Goal: Obtain resource: Download file/media

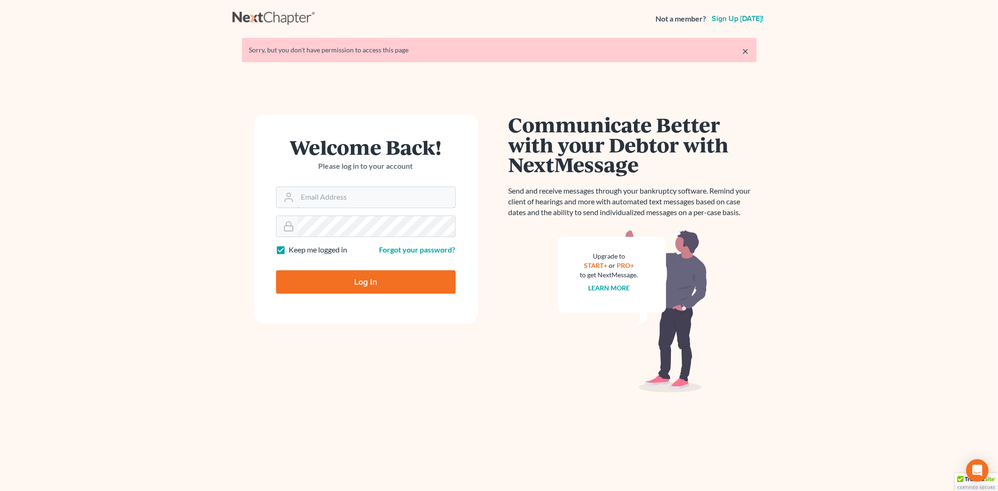
type input "[EMAIL_ADDRESS][DOMAIN_NAME]"
click at [333, 281] on input "Log In" at bounding box center [366, 281] width 180 height 23
type input "Thinking..."
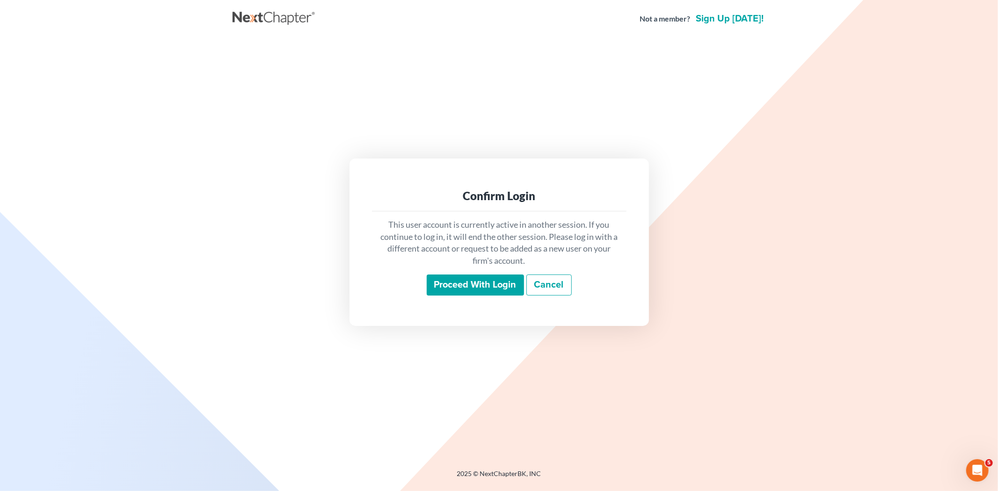
click at [475, 281] on input "Proceed with login" at bounding box center [475, 286] width 97 height 22
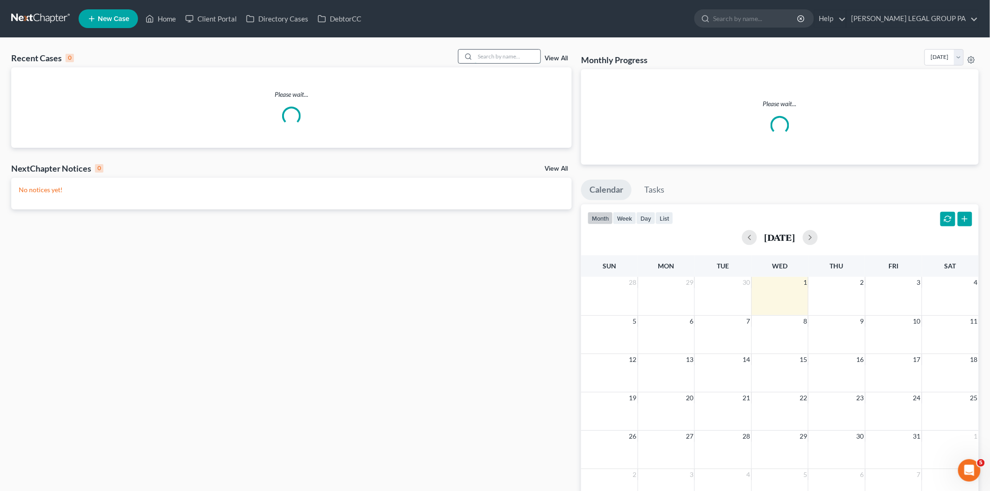
click at [533, 56] on input "search" at bounding box center [507, 57] width 65 height 14
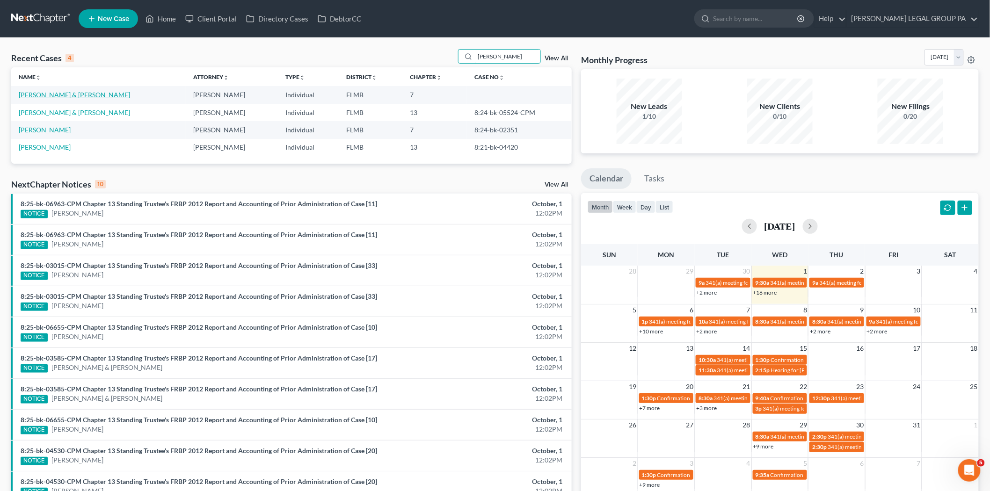
type input "moore"
click at [55, 94] on link "Moore, Roy & Julie" at bounding box center [74, 95] width 111 height 8
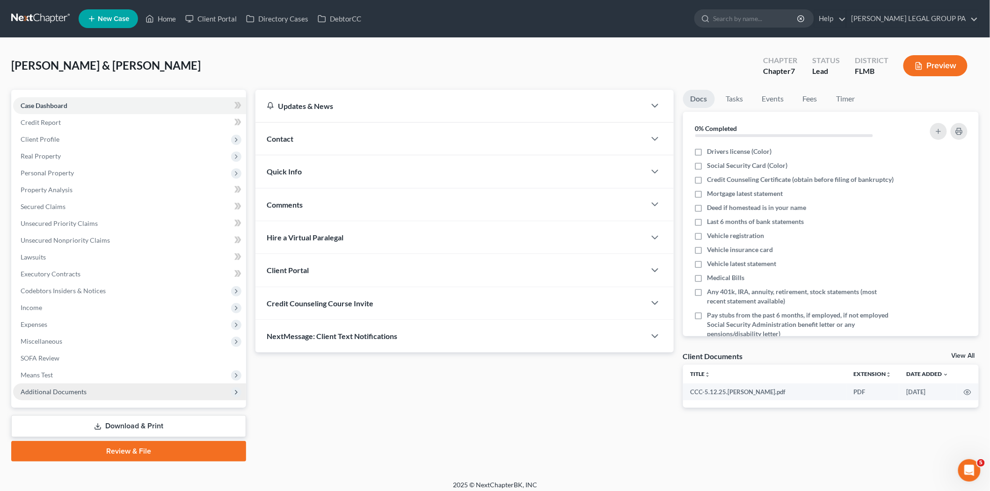
click at [109, 385] on span "Additional Documents" at bounding box center [129, 392] width 233 height 17
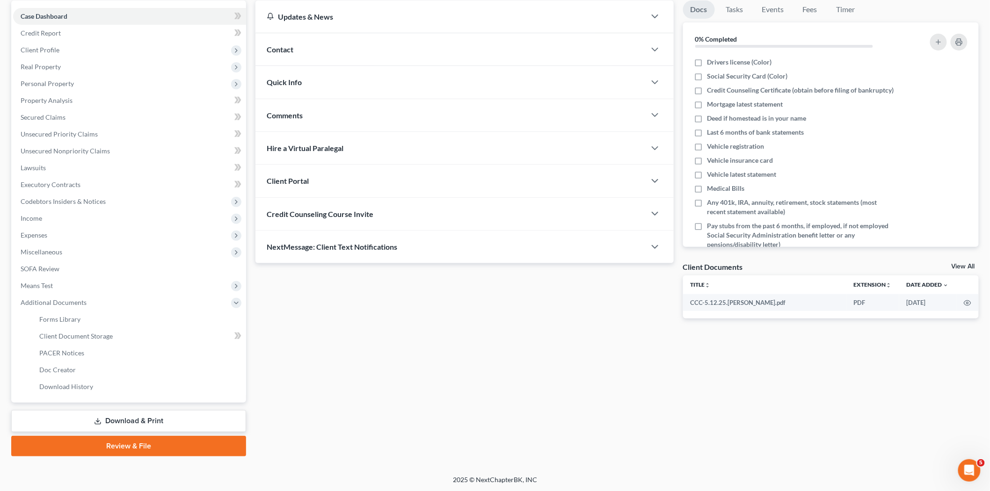
click at [125, 413] on link "Download & Print" at bounding box center [128, 421] width 235 height 22
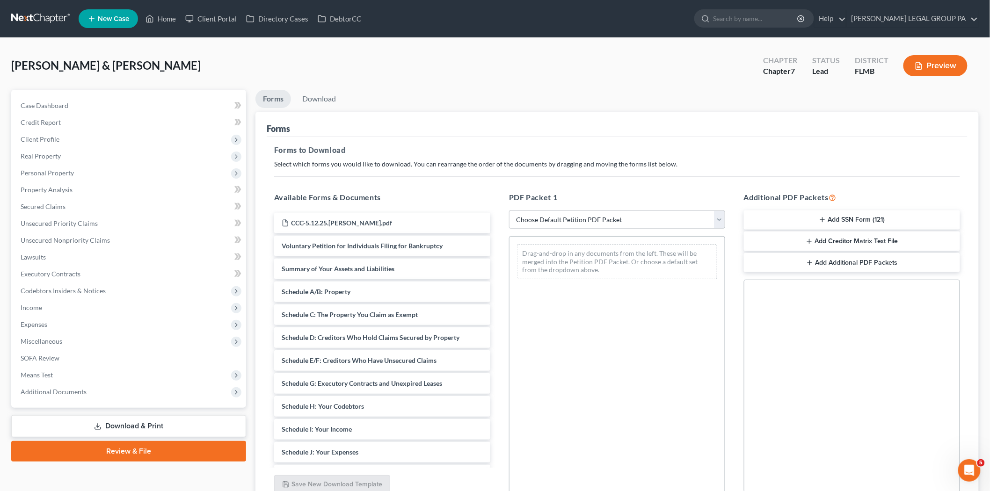
click at [605, 223] on select "Choose Default Petition PDF Packet Complete Bankruptcy Petition (all forms and …" at bounding box center [617, 220] width 216 height 19
select select "0"
click at [509, 211] on select "Choose Default Petition PDF Packet Complete Bankruptcy Petition (all forms and …" at bounding box center [617, 220] width 216 height 19
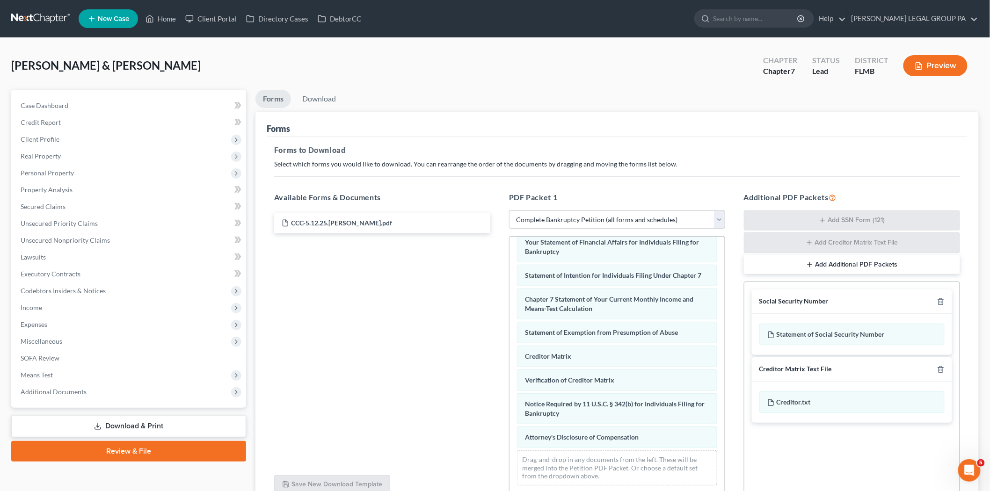
scroll to position [87, 0]
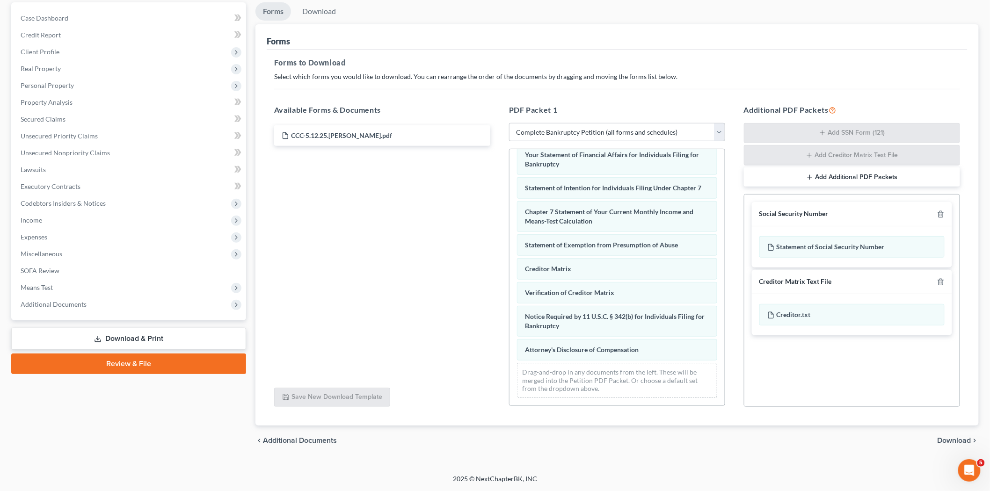
click at [961, 437] on span "Download" at bounding box center [954, 440] width 34 height 7
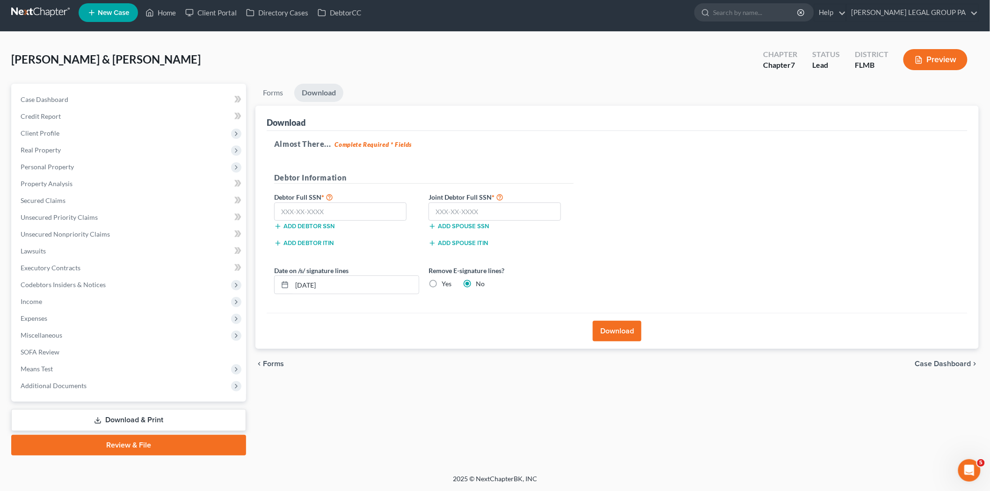
scroll to position [5, 0]
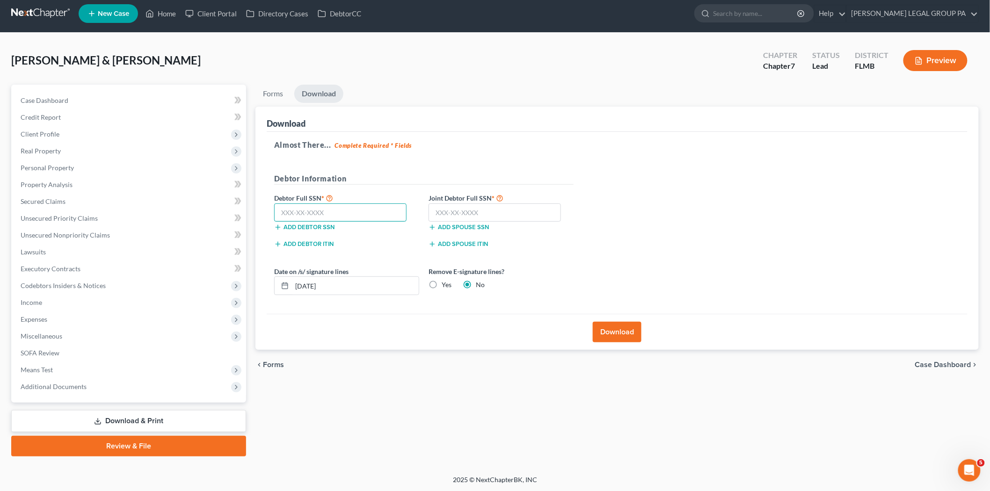
click at [310, 209] on input "text" at bounding box center [340, 212] width 132 height 19
type input "485-82-4797"
click at [457, 206] on input "text" at bounding box center [494, 212] width 132 height 19
click at [469, 217] on input "text" at bounding box center [494, 212] width 132 height 19
click at [501, 212] on input "365-55-3320" at bounding box center [494, 212] width 132 height 19
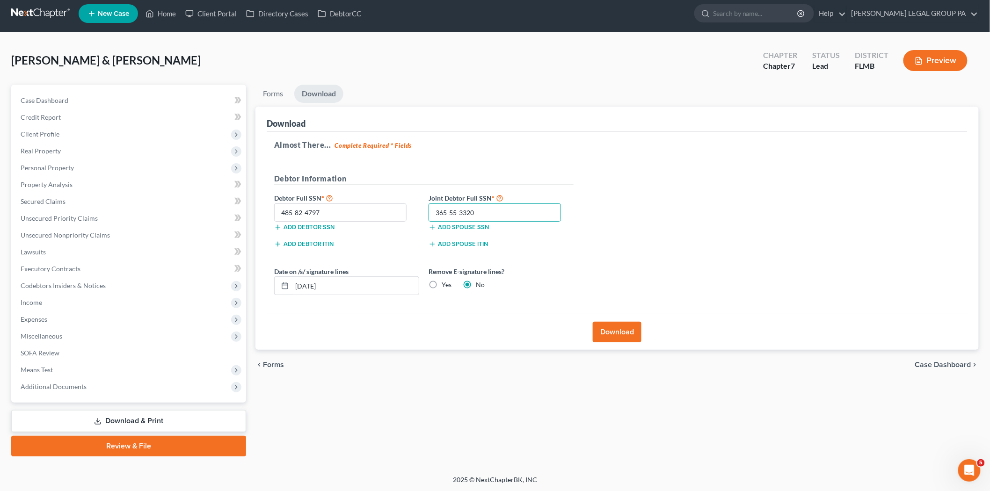
click at [501, 212] on input "365-55-3320" at bounding box center [494, 212] width 132 height 19
type input "265-55-3320"
click at [624, 340] on button "Download" at bounding box center [617, 332] width 49 height 21
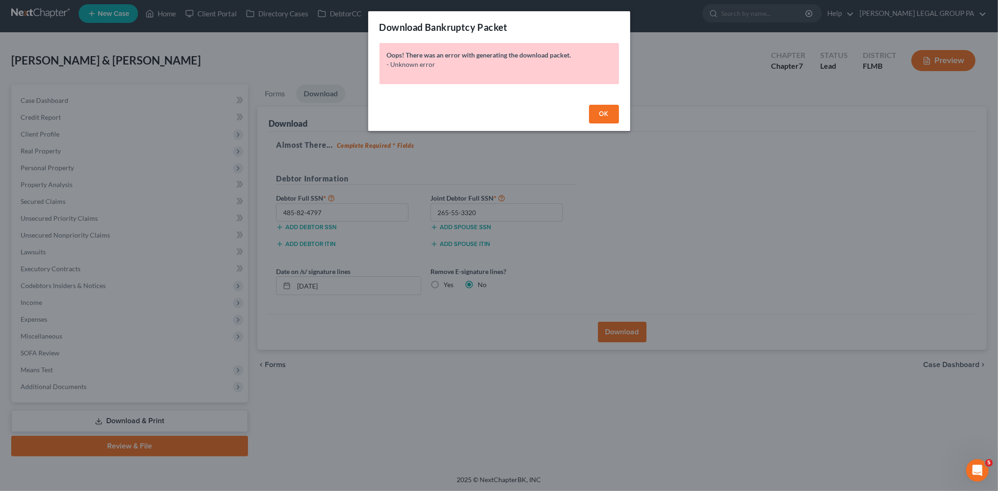
click at [596, 107] on button "OK" at bounding box center [604, 114] width 30 height 19
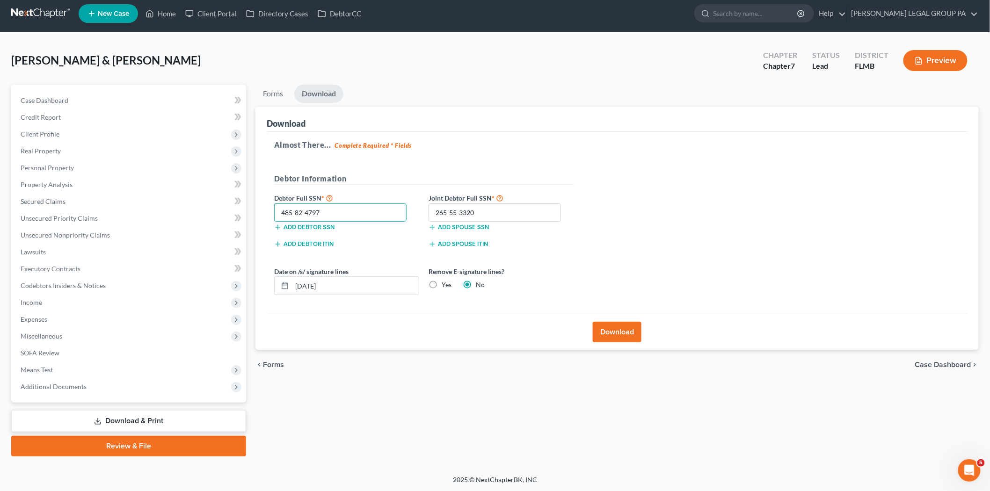
click at [330, 215] on input "485-82-4797" at bounding box center [340, 212] width 132 height 19
click at [623, 325] on button "Download" at bounding box center [617, 332] width 49 height 21
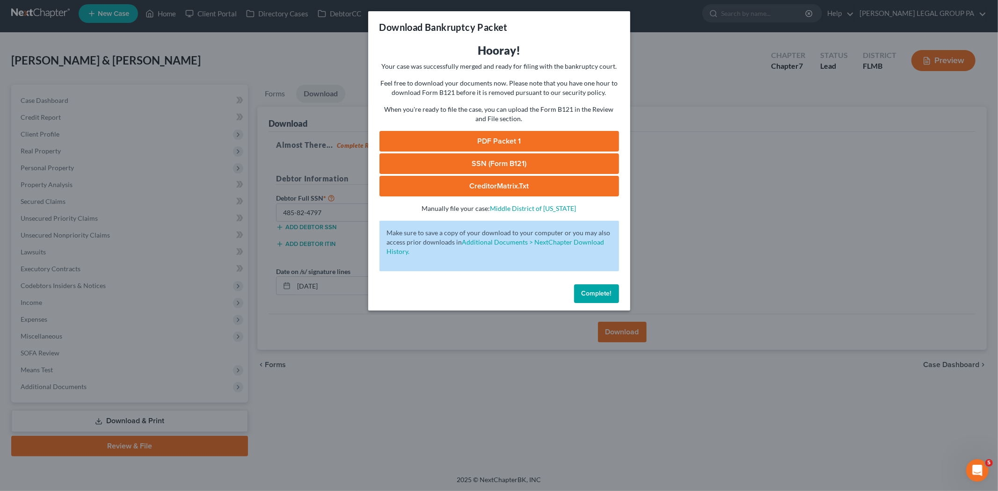
click at [503, 145] on link "PDF Packet 1" at bounding box center [499, 141] width 240 height 21
click at [520, 166] on link "SSN (Form B121)" at bounding box center [499, 163] width 240 height 21
click at [611, 292] on button "Complete!" at bounding box center [596, 293] width 45 height 19
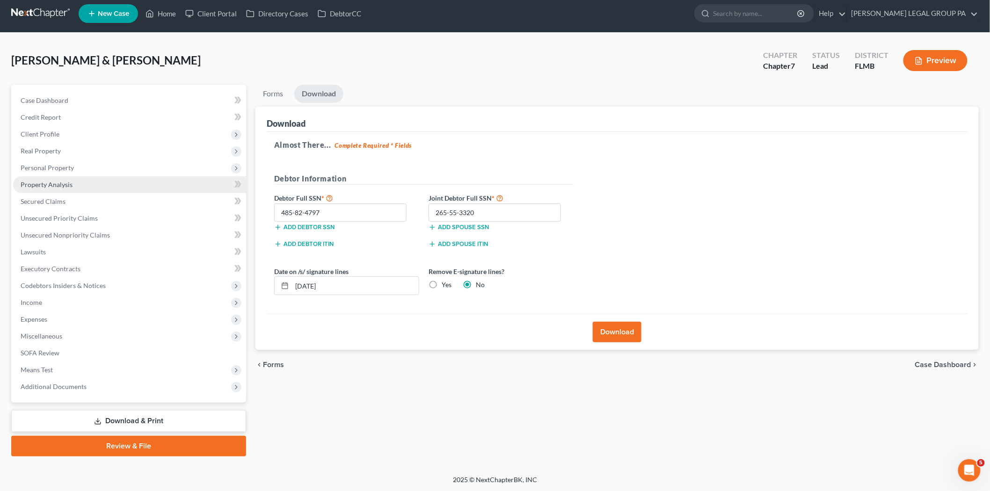
click at [76, 189] on link "Property Analysis" at bounding box center [129, 184] width 233 height 17
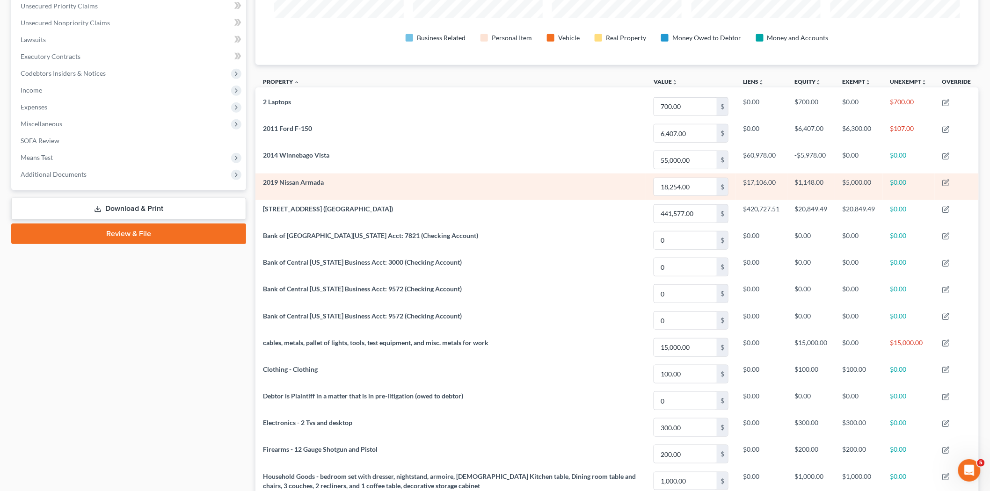
scroll to position [213, 0]
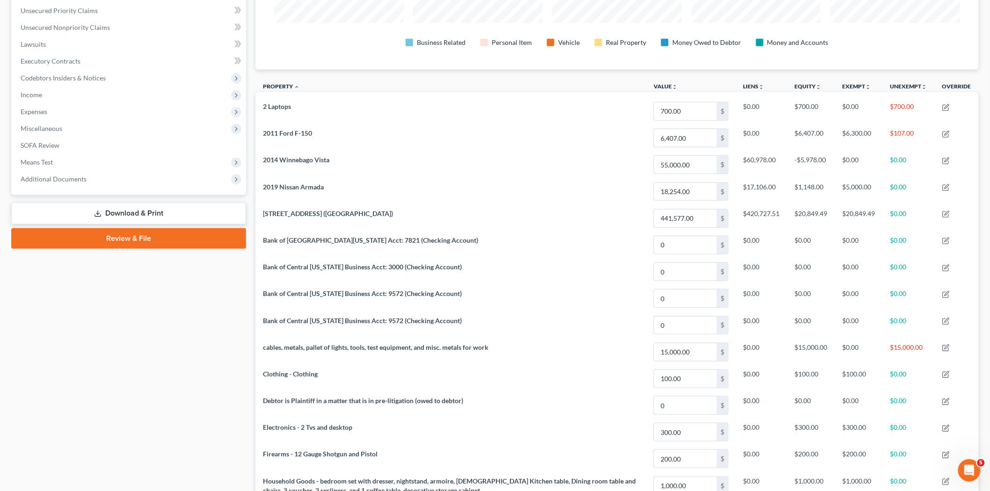
click at [155, 186] on div "Case Dashboard Payments Invoices Payments Payments Credit Report Client Profile…" at bounding box center [128, 36] width 235 height 318
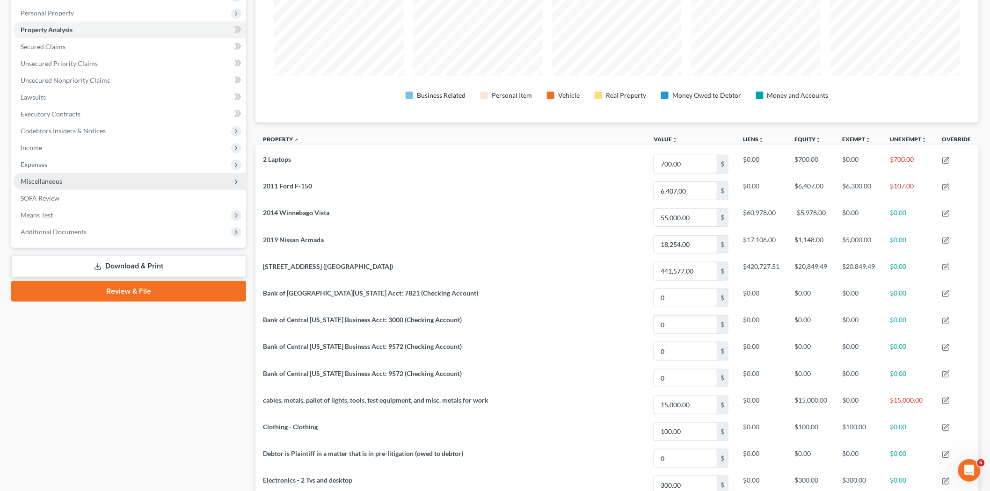
scroll to position [109, 0]
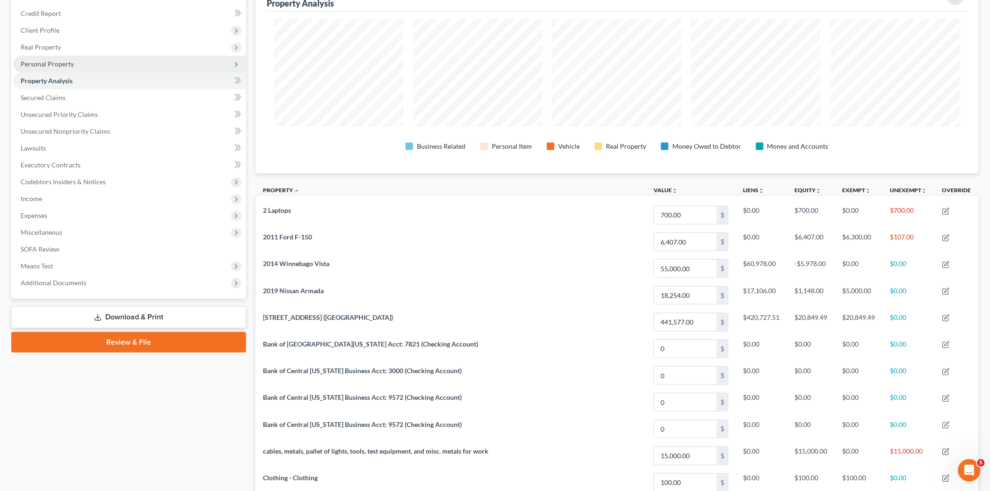
click at [66, 65] on span "Personal Property" at bounding box center [47, 64] width 53 height 8
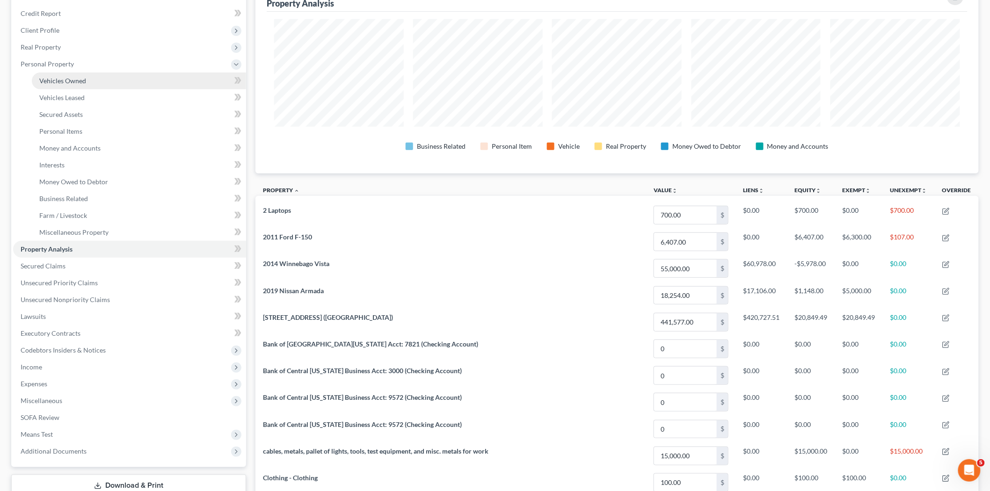
click at [69, 86] on link "Vehicles Owned" at bounding box center [139, 81] width 214 height 17
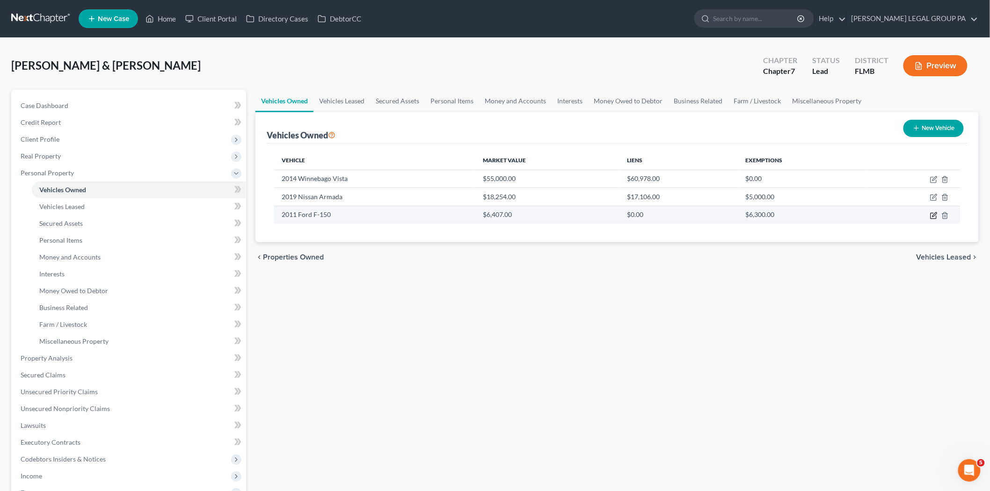
click at [932, 214] on icon "button" at bounding box center [933, 215] width 7 height 7
select select "0"
select select "15"
select select "2"
select select "0"
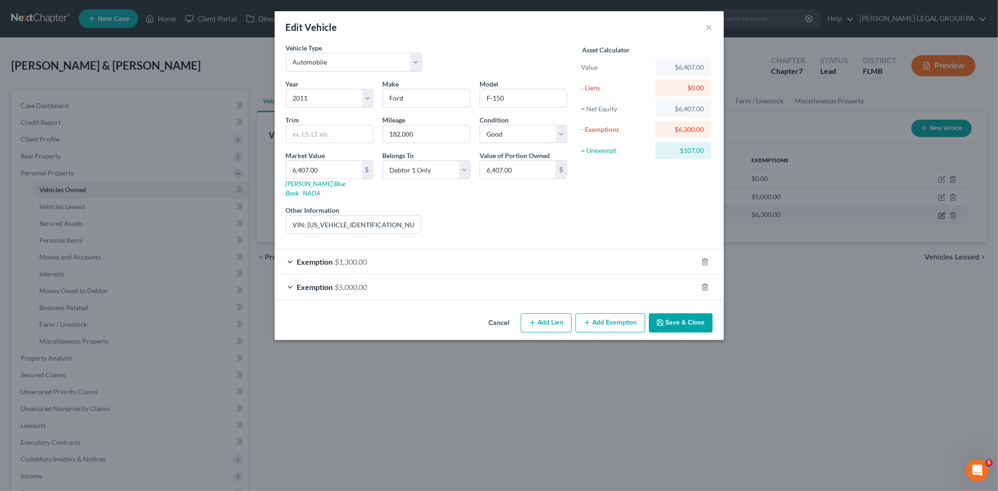
checkbox input "true"
click at [564, 278] on div "Exemption $5,000.00" at bounding box center [486, 287] width 423 height 25
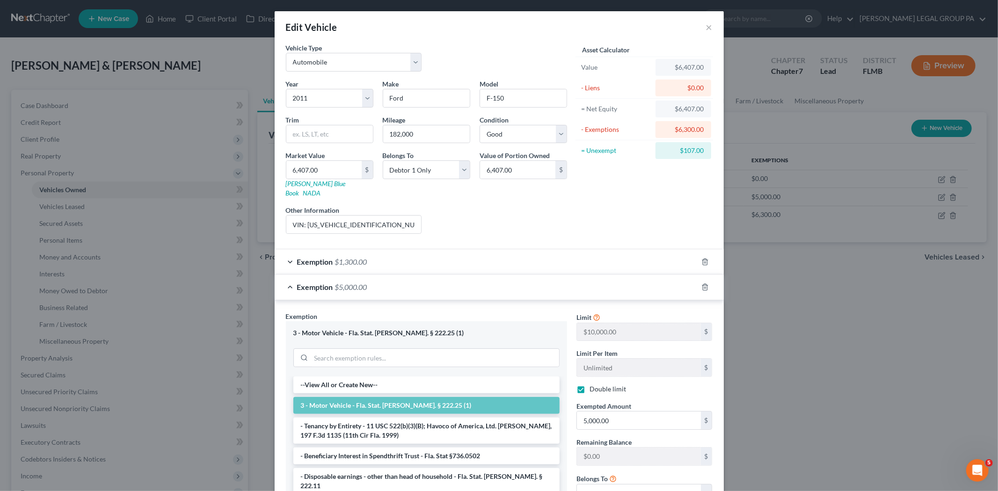
click at [531, 252] on div "Exemption $1,300.00" at bounding box center [486, 261] width 423 height 25
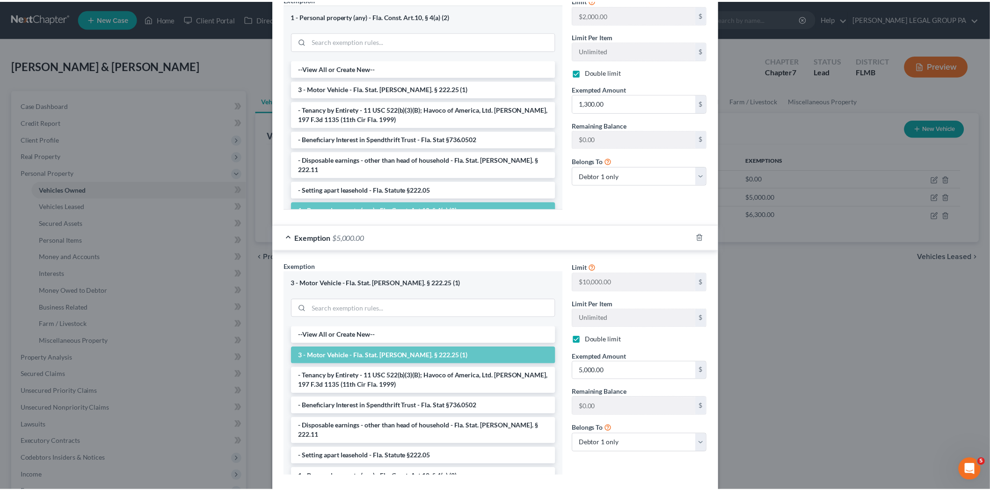
scroll to position [335, 0]
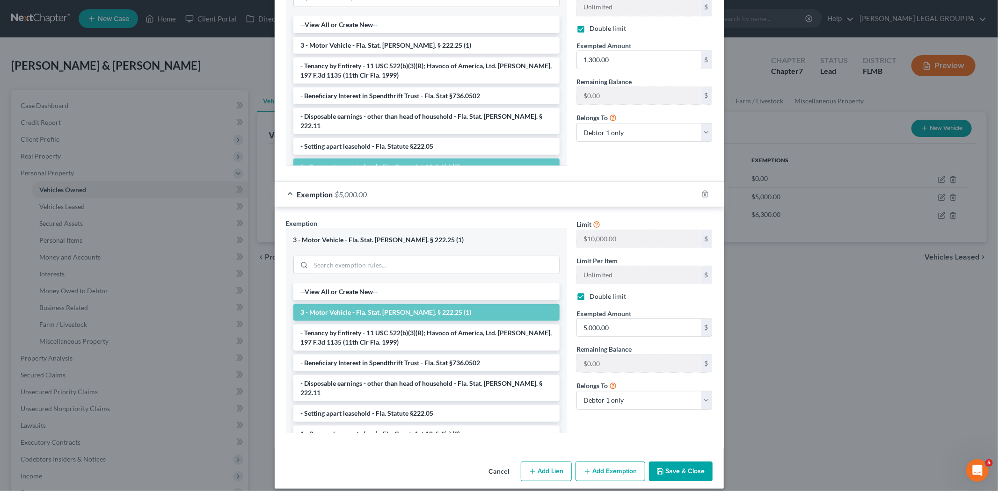
click at [683, 462] on button "Save & Close" at bounding box center [681, 472] width 64 height 20
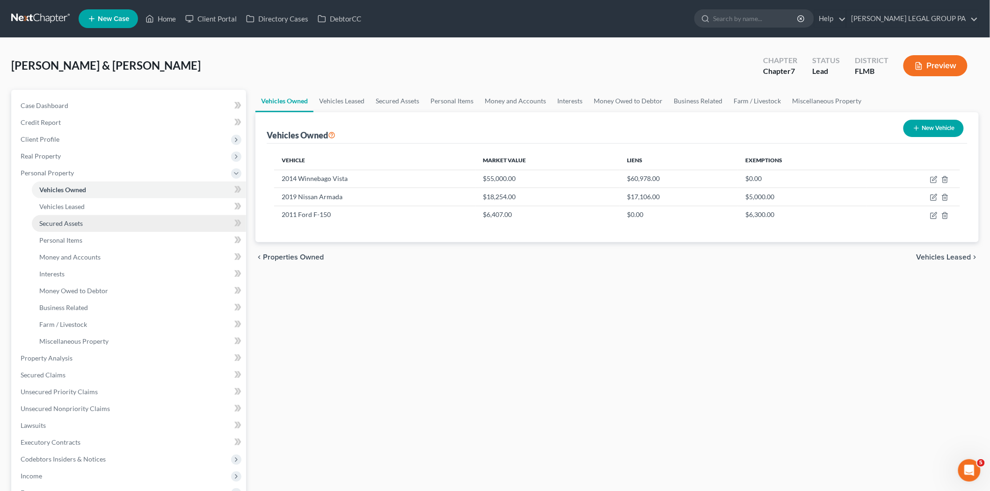
click at [109, 217] on link "Secured Assets" at bounding box center [139, 223] width 214 height 17
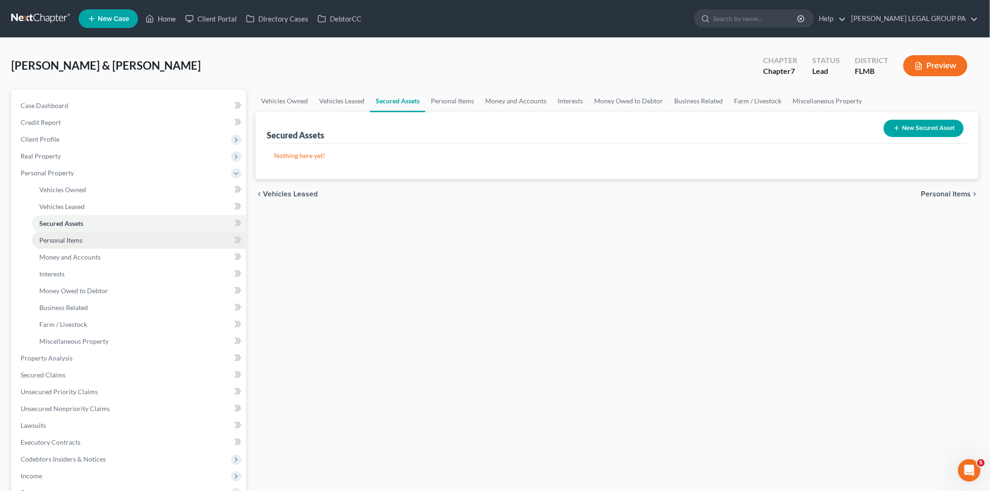
click at [109, 243] on link "Personal Items" at bounding box center [139, 240] width 214 height 17
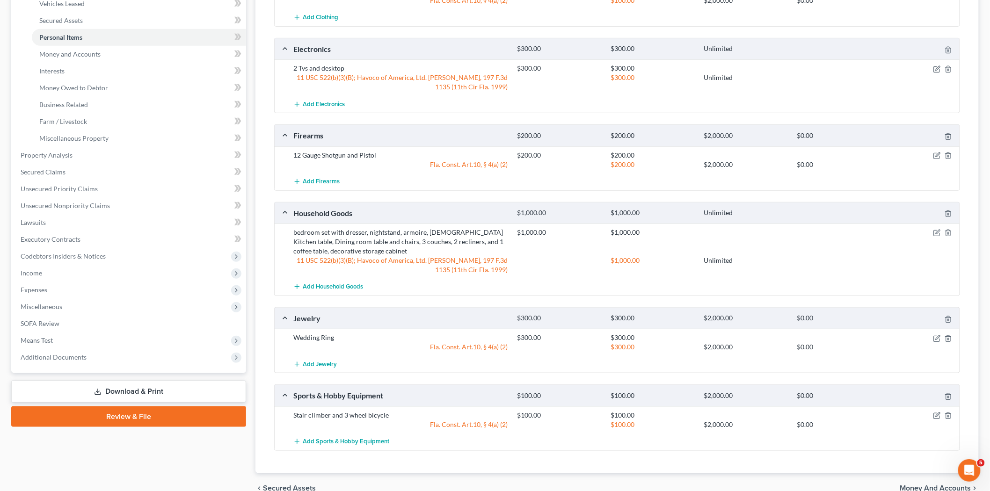
scroll to position [208, 0]
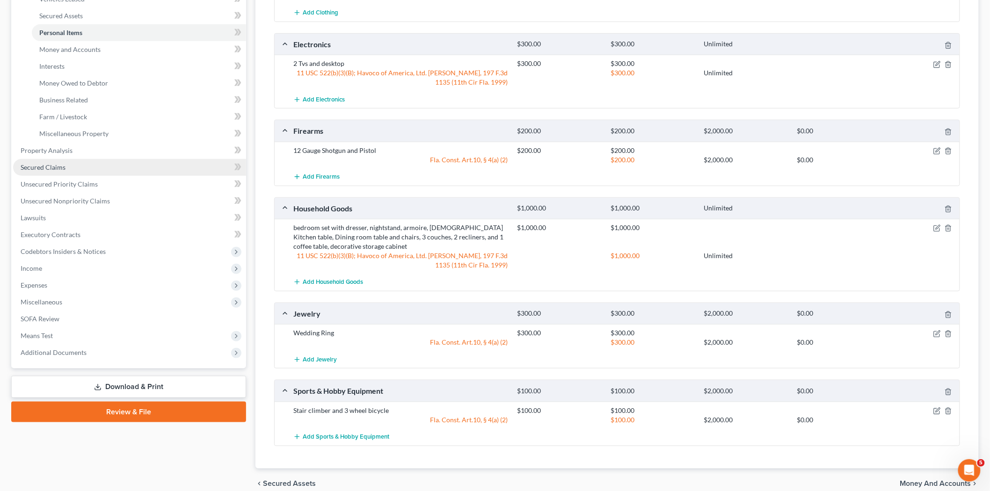
click at [75, 159] on link "Secured Claims" at bounding box center [129, 167] width 233 height 17
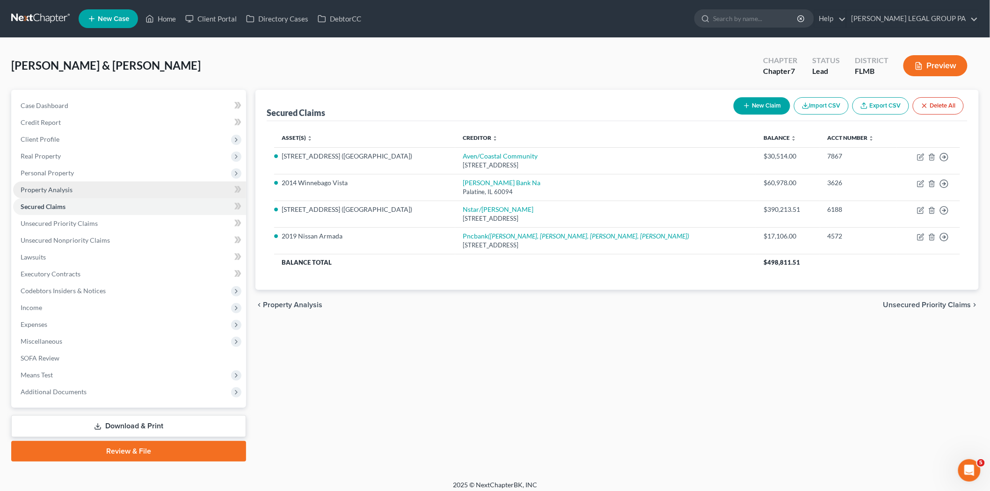
click at [73, 186] on link "Property Analysis" at bounding box center [129, 189] width 233 height 17
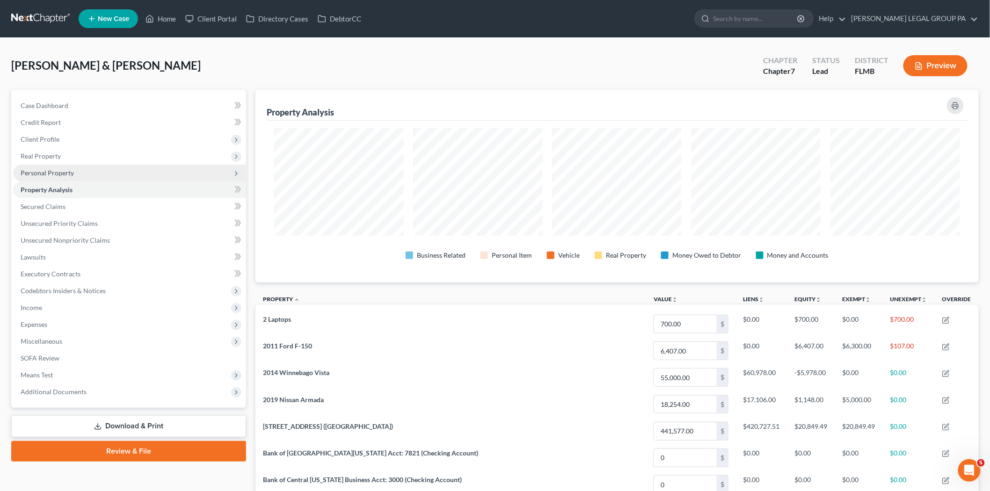
click at [77, 176] on span "Personal Property" at bounding box center [129, 173] width 233 height 17
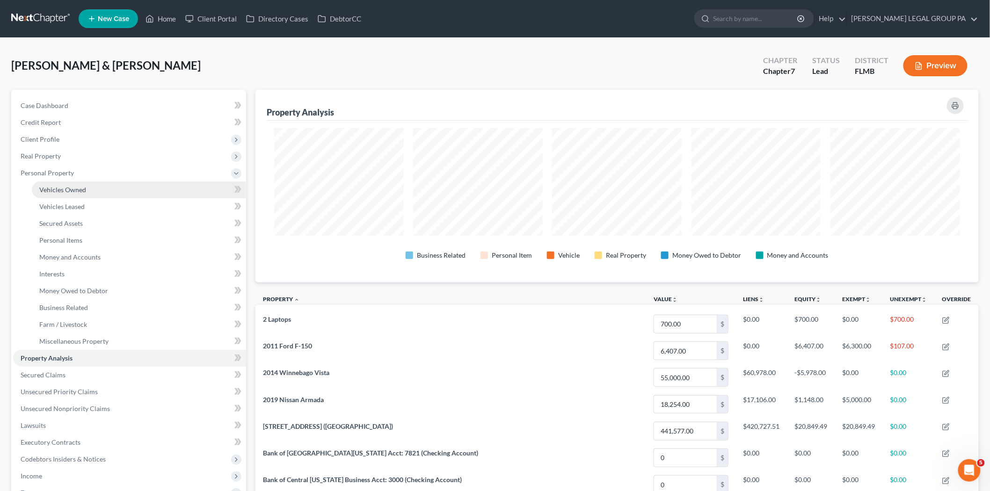
click at [81, 190] on span "Vehicles Owned" at bounding box center [62, 190] width 47 height 8
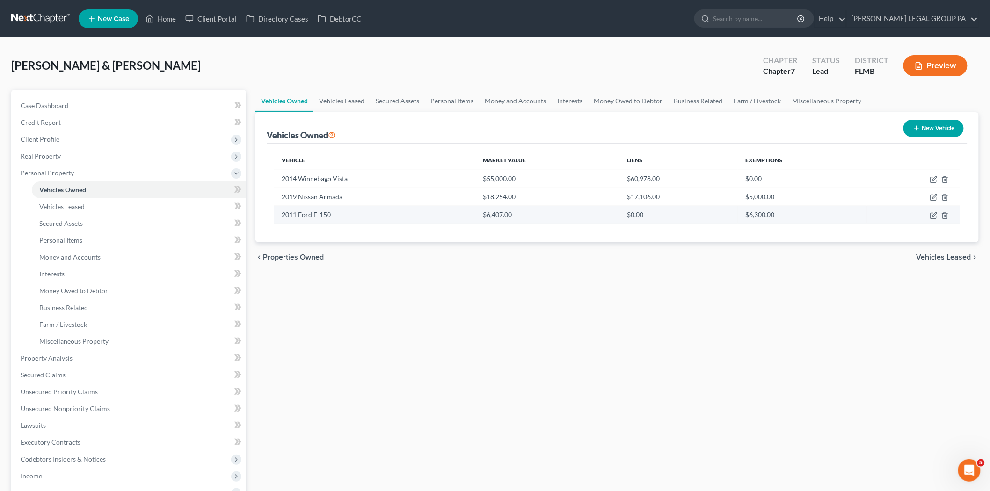
click at [938, 217] on td at bounding box center [913, 215] width 93 height 18
click at [934, 217] on icon "button" at bounding box center [933, 215] width 7 height 7
select select "0"
select select "15"
select select "2"
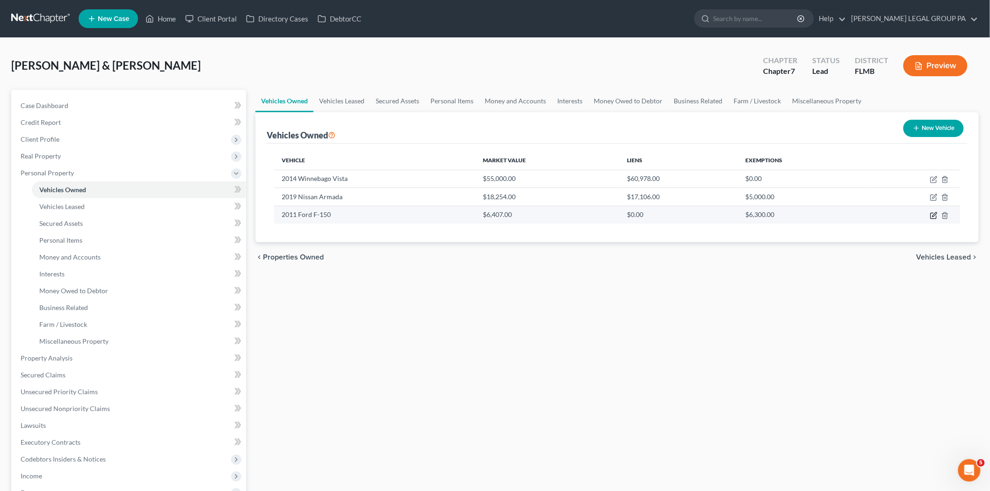
select select "0"
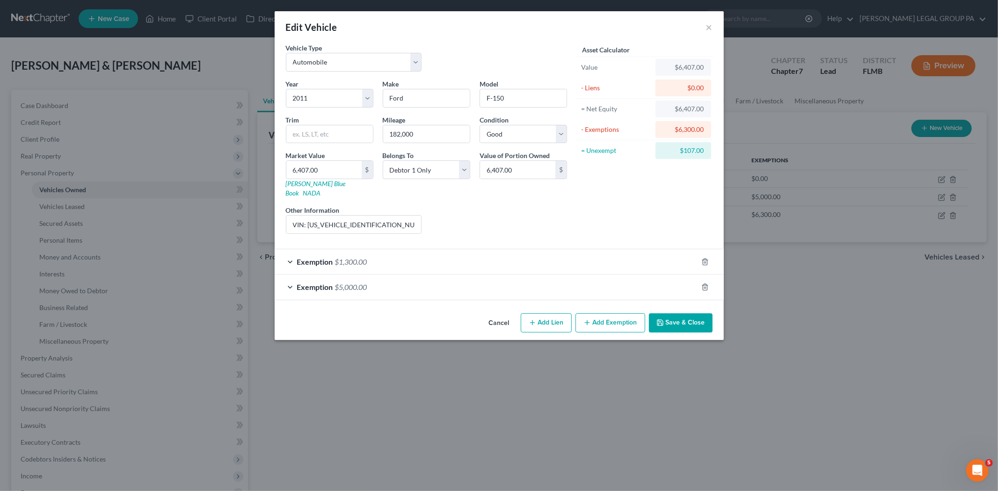
click at [423, 254] on div "Exemption $1,300.00" at bounding box center [486, 261] width 423 height 25
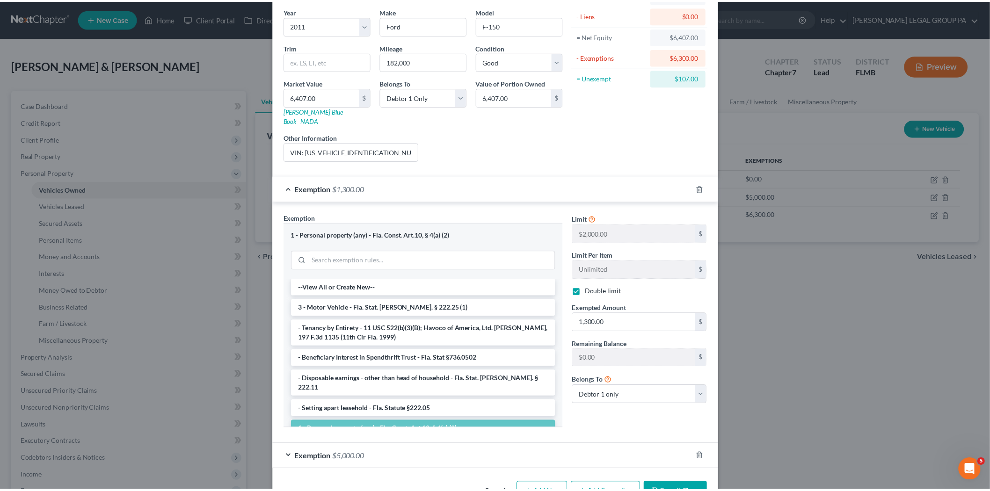
scroll to position [94, 0]
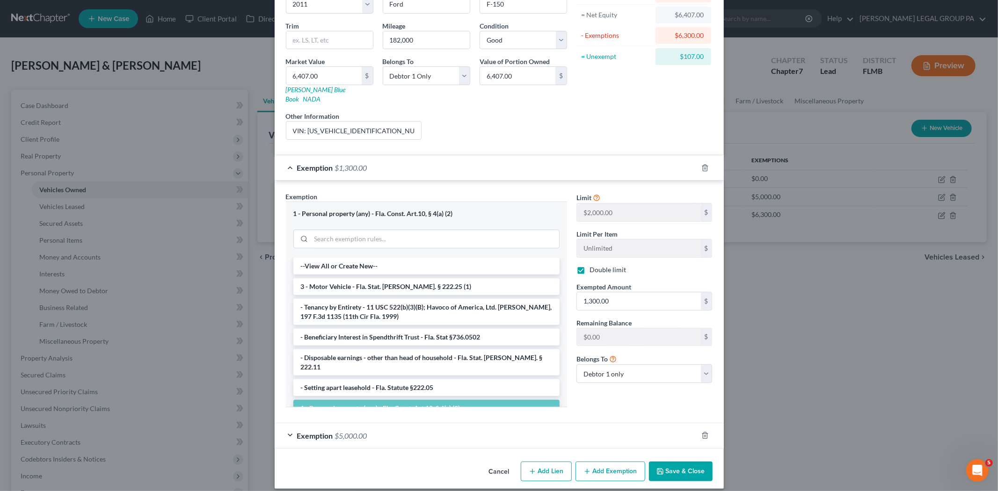
click at [680, 462] on button "Save & Close" at bounding box center [681, 472] width 64 height 20
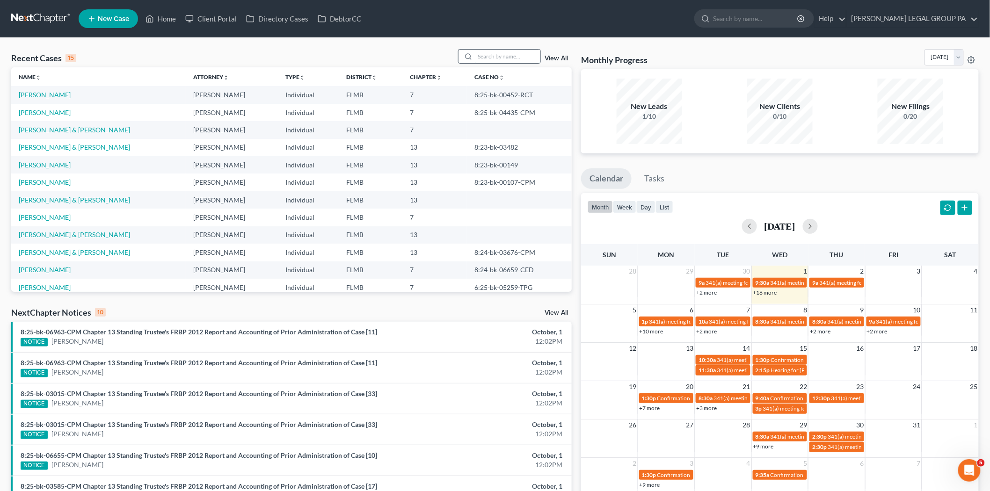
click at [503, 57] on input "search" at bounding box center [507, 57] width 65 height 14
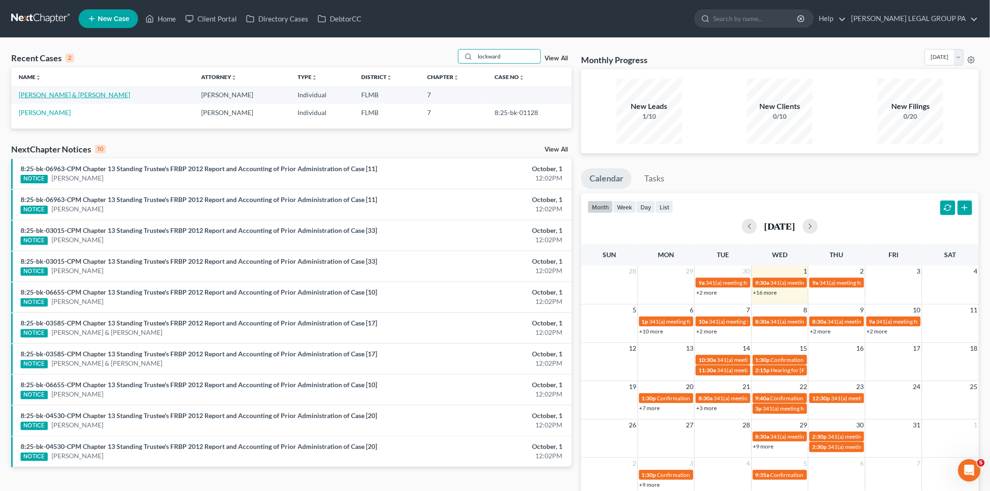
type input "lockward"
click at [88, 95] on link "Lockward, Ronald & Theresa" at bounding box center [74, 95] width 111 height 8
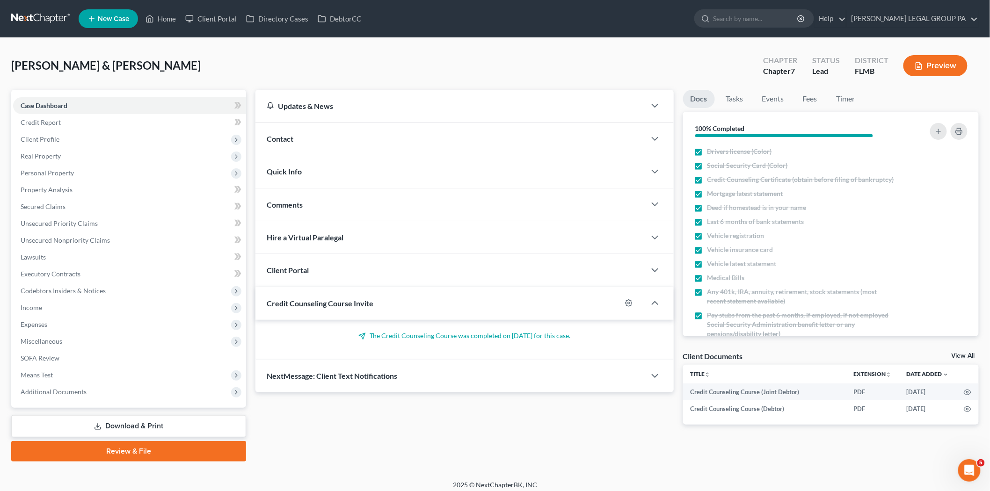
click at [119, 422] on link "Download & Print" at bounding box center [128, 426] width 235 height 22
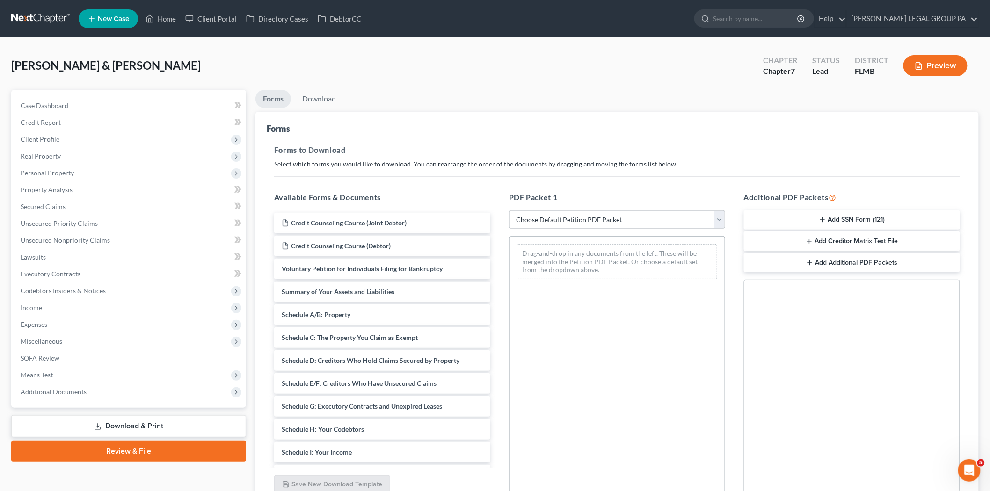
click at [524, 213] on select "Choose Default Petition PDF Packet Complete Bankruptcy Petition (all forms and …" at bounding box center [617, 220] width 216 height 19
select select "0"
click at [509, 211] on select "Choose Default Petition PDF Packet Complete Bankruptcy Petition (all forms and …" at bounding box center [617, 220] width 216 height 19
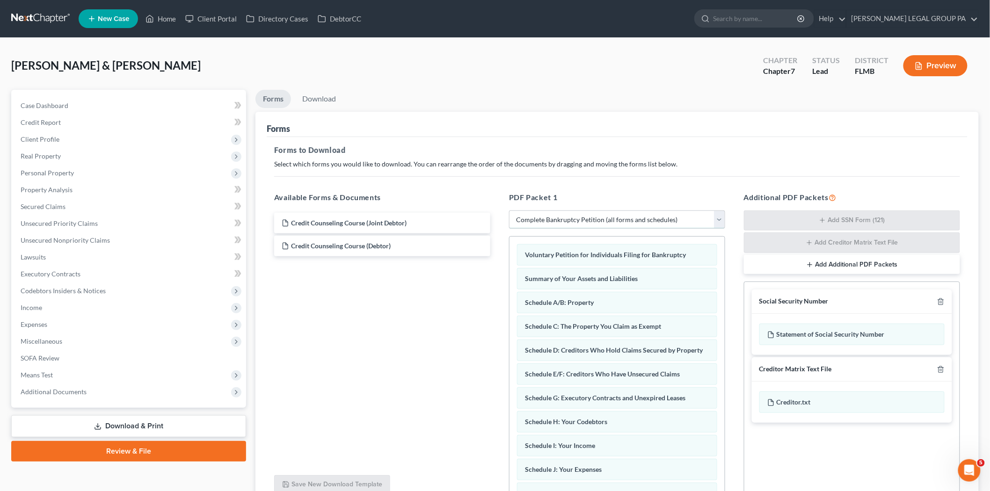
scroll to position [87, 0]
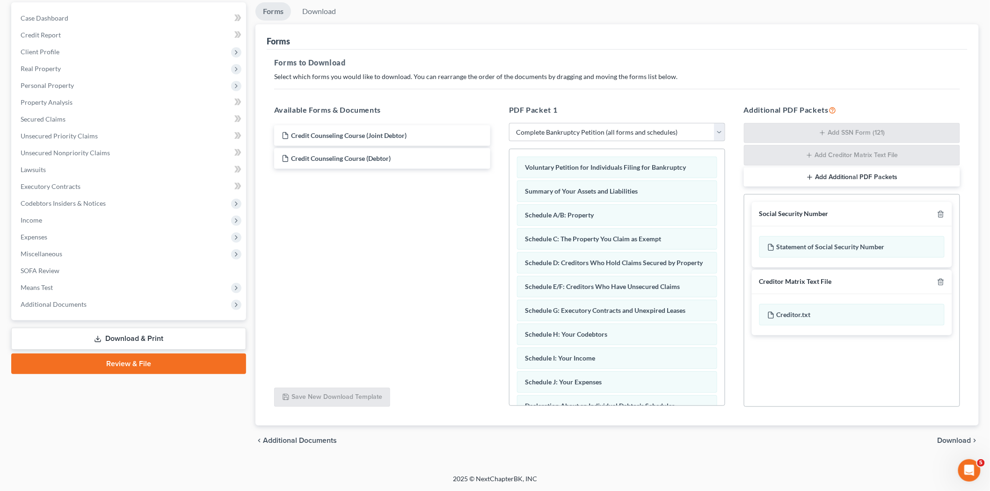
click at [949, 443] on span "Download" at bounding box center [954, 440] width 34 height 7
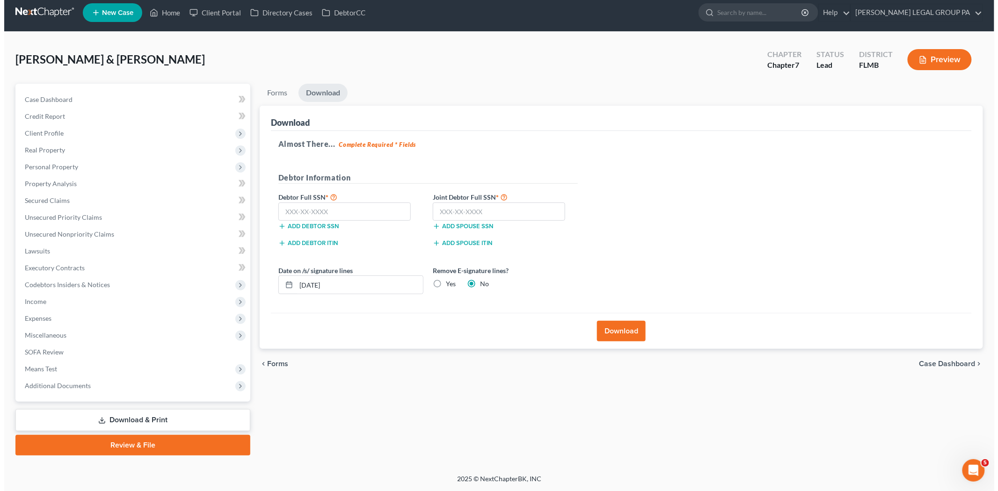
scroll to position [5, 0]
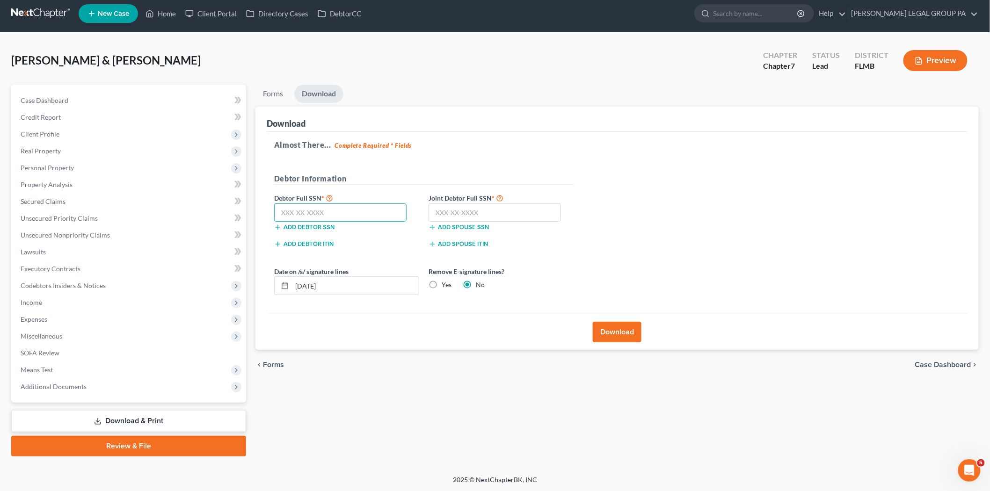
click at [319, 214] on input "text" at bounding box center [340, 212] width 132 height 19
type input "154-42-8535"
click at [501, 218] on input "text" at bounding box center [494, 212] width 132 height 19
type input "138-58-5840"
click at [612, 337] on button "Download" at bounding box center [617, 332] width 49 height 21
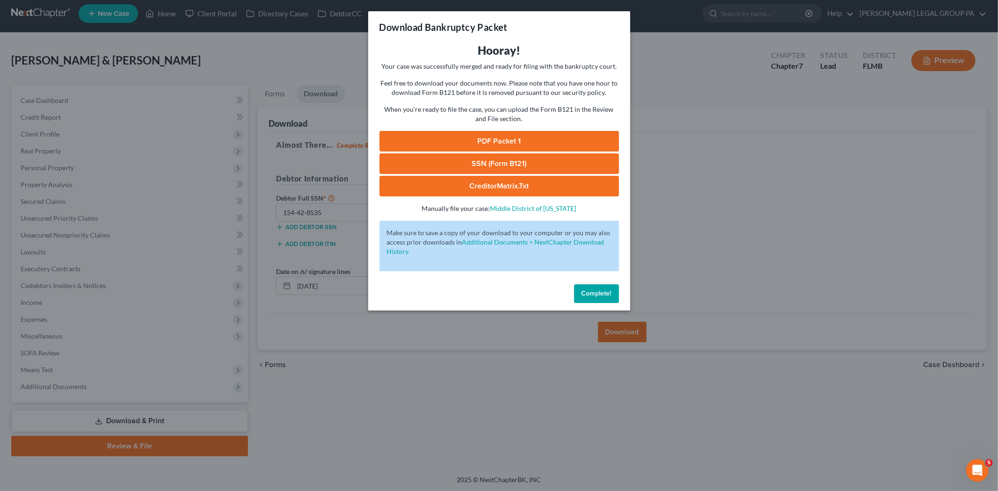
click at [561, 132] on link "PDF Packet 1" at bounding box center [499, 141] width 240 height 21
click at [491, 168] on link "SSN (Form B121)" at bounding box center [499, 163] width 240 height 21
